Goal: Information Seeking & Learning: Learn about a topic

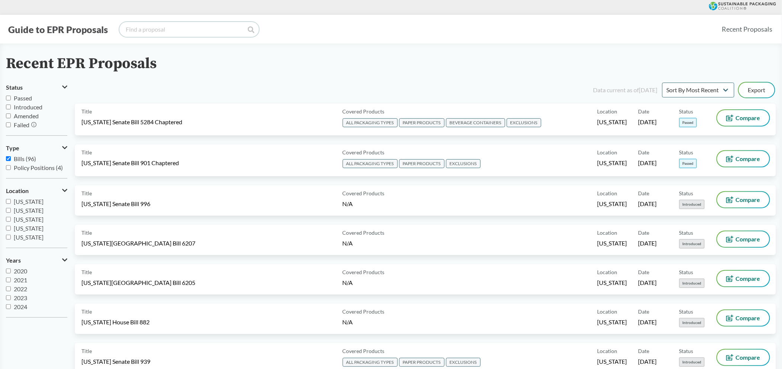
click at [184, 32] on input "search" at bounding box center [188, 29] width 139 height 15
type input "[US_STATE]"
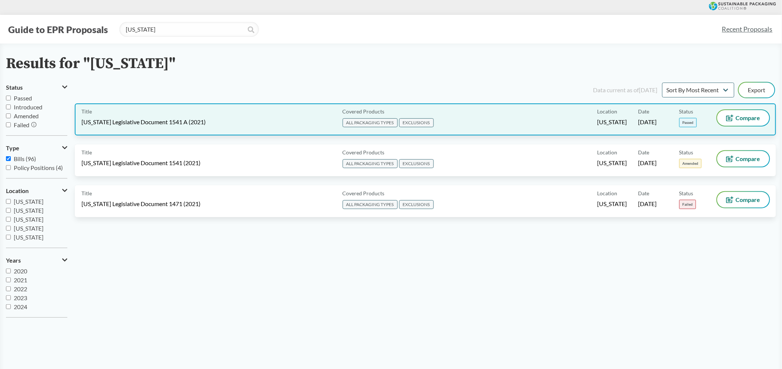
click at [283, 126] on div "Title [US_STATE] Legislative Document 1541 A (2021)" at bounding box center [210, 119] width 258 height 19
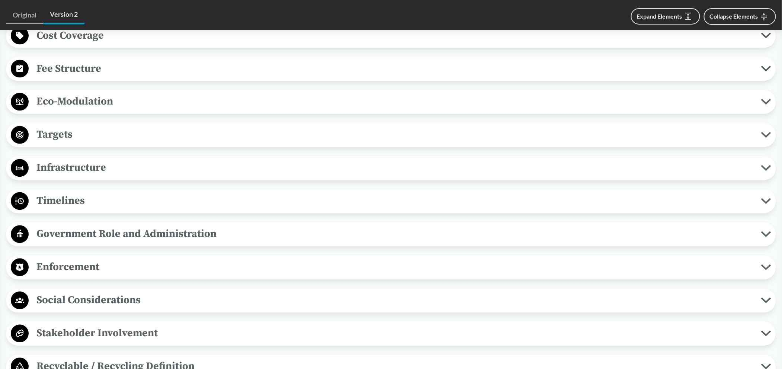
scroll to position [496, 0]
click at [88, 192] on span "Timelines" at bounding box center [395, 200] width 732 height 17
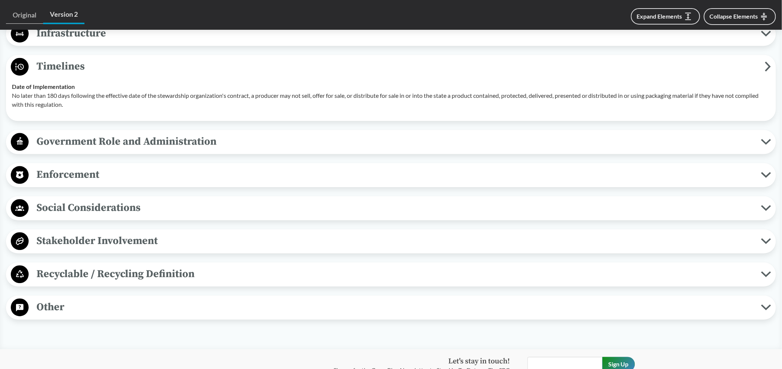
scroll to position [644, 0]
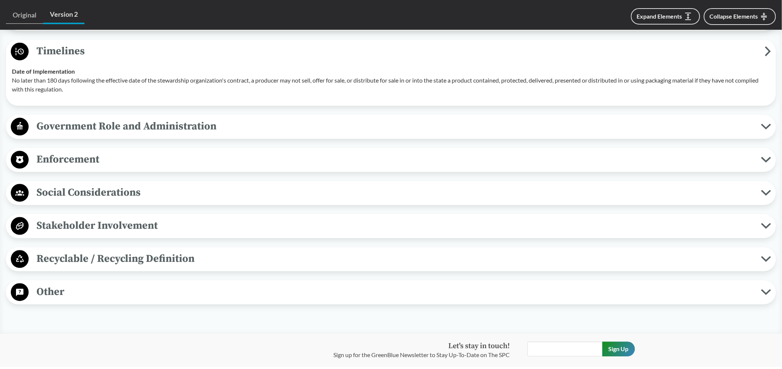
click at [60, 189] on span "Social Considerations" at bounding box center [395, 192] width 732 height 17
